Goal: Go to known website: Go to known website

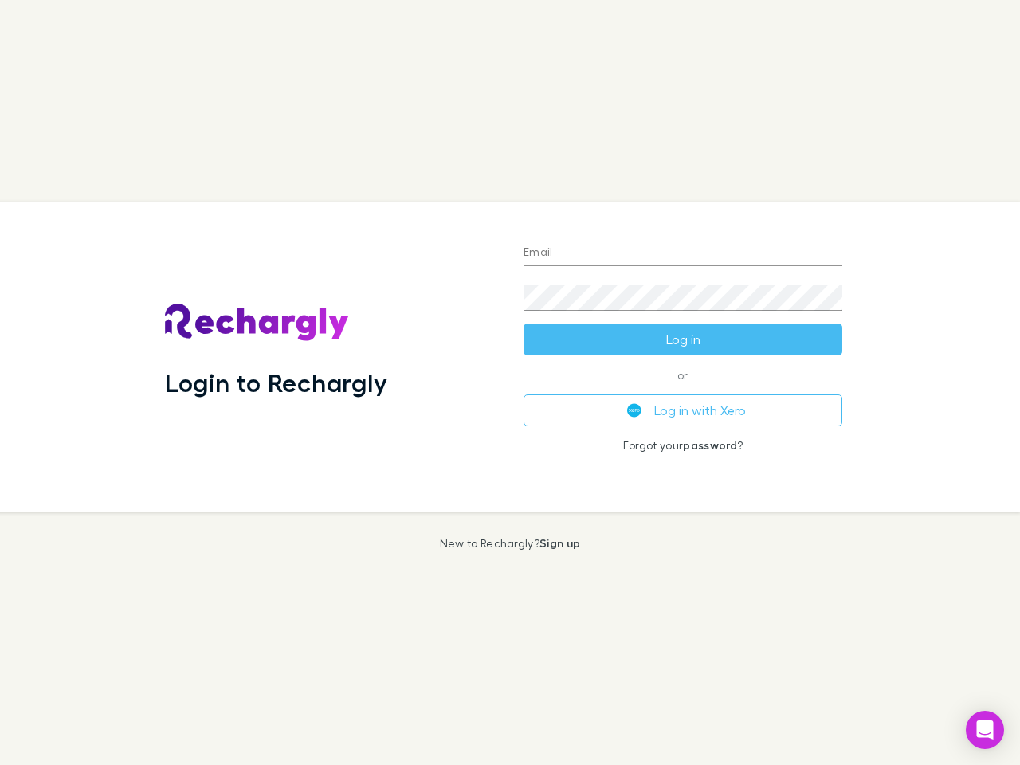
click at [510, 382] on div "Login to Rechargly" at bounding box center [331, 356] width 358 height 309
click at [683, 253] on input "Email" at bounding box center [682, 253] width 319 height 25
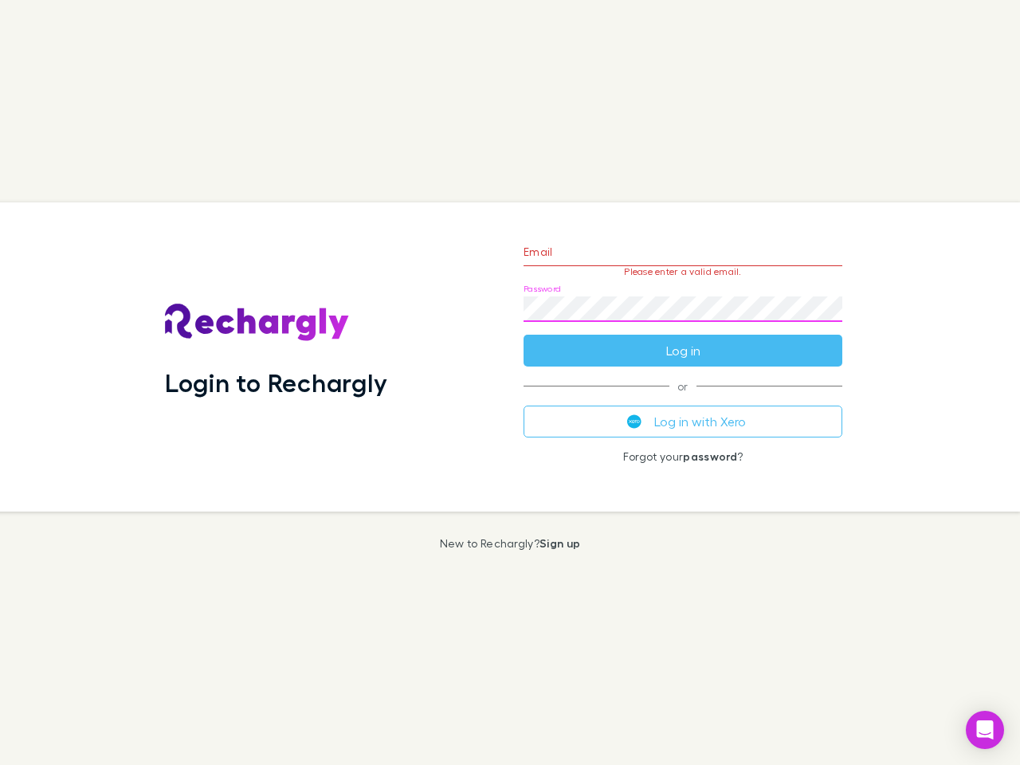
click at [683, 339] on form "Email Please enter a valid email. Password Log in" at bounding box center [682, 297] width 319 height 139
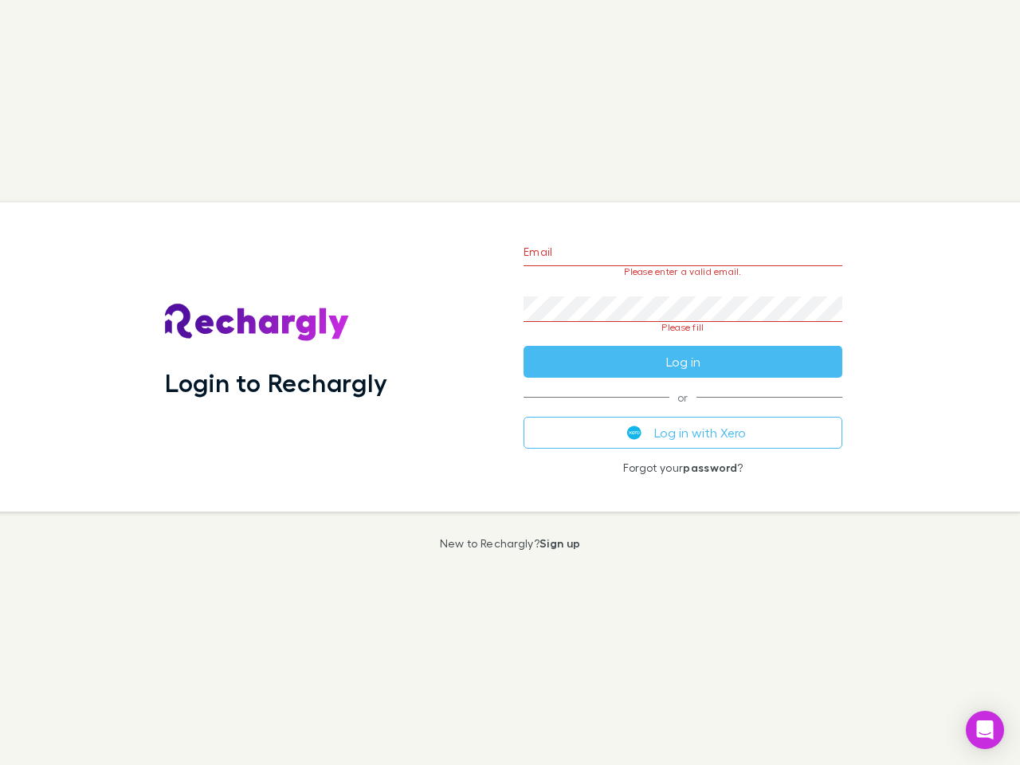
click at [683, 410] on div "Email Please enter a valid email. Password Please fill Log in or Log in with Xe…" at bounding box center [683, 356] width 344 height 309
click at [985, 730] on icon "Open Intercom Messenger" at bounding box center [985, 729] width 17 height 19
